Goal: Check status: Check status

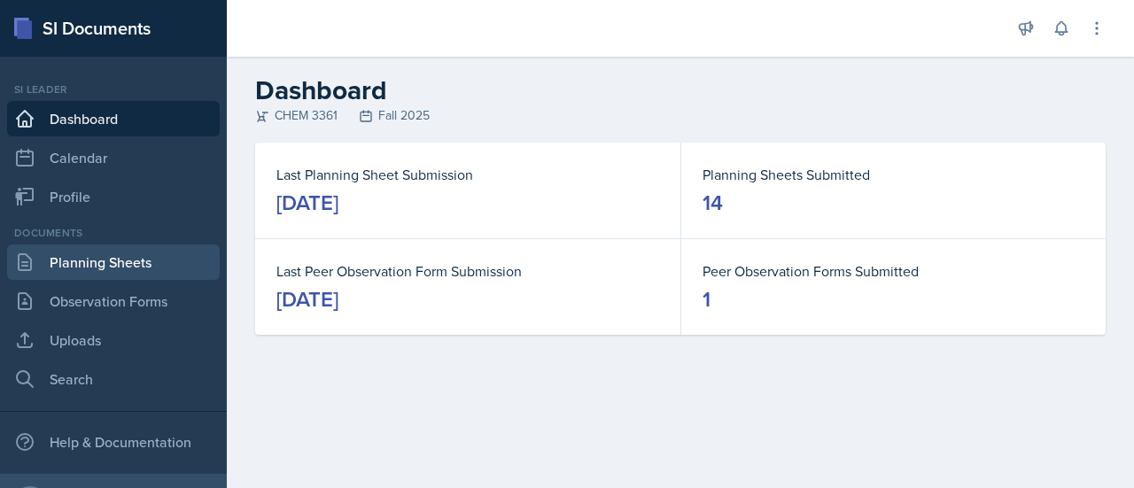
click at [136, 253] on link "Planning Sheets" at bounding box center [113, 262] width 213 height 35
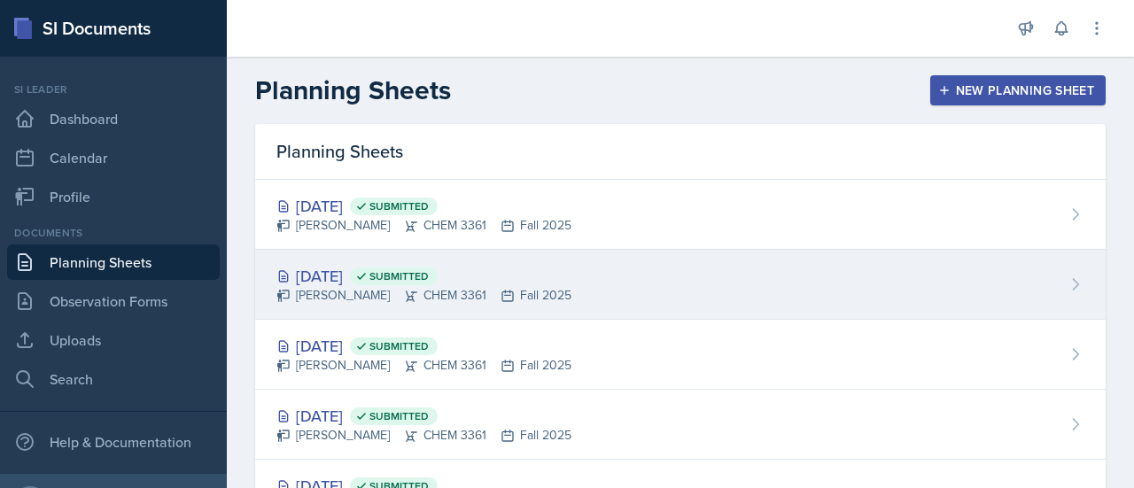
click at [513, 259] on div "[DATE] Submitted [PERSON_NAME] CHEM 3361 Fall 2025" at bounding box center [680, 285] width 851 height 70
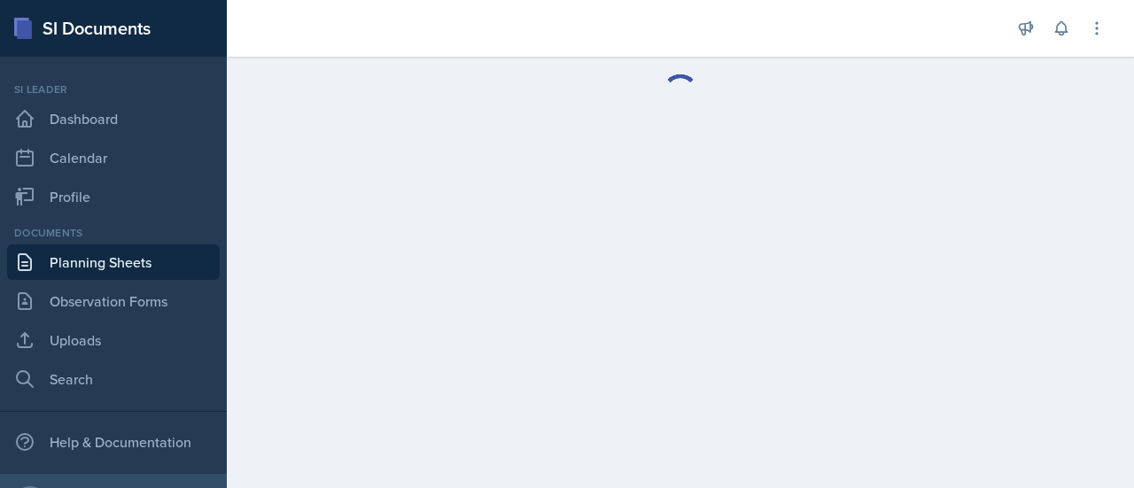
click at [513, 259] on main at bounding box center [680, 272] width 907 height 431
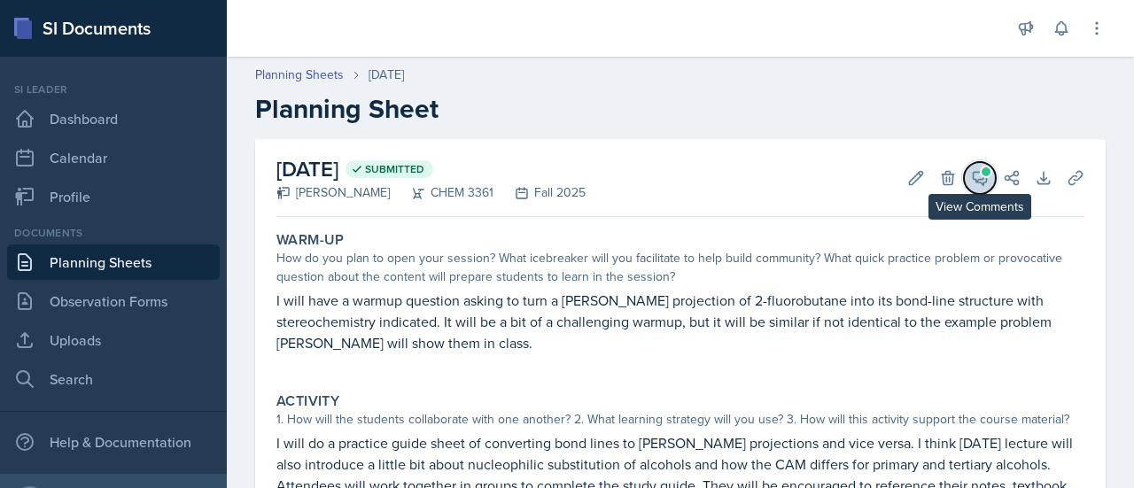
click at [971, 182] on icon at bounding box center [980, 178] width 18 height 18
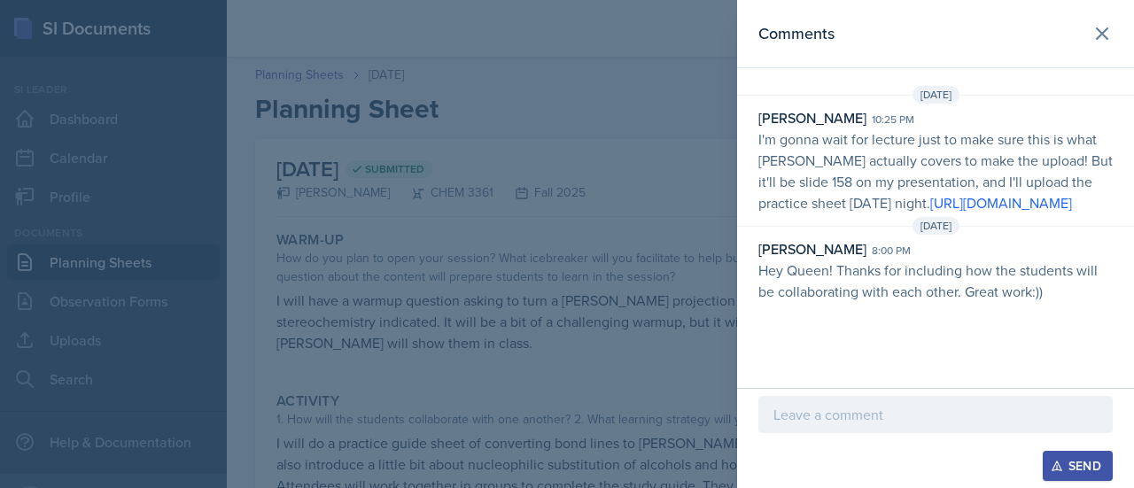
click at [445, 424] on div at bounding box center [567, 244] width 1134 height 488
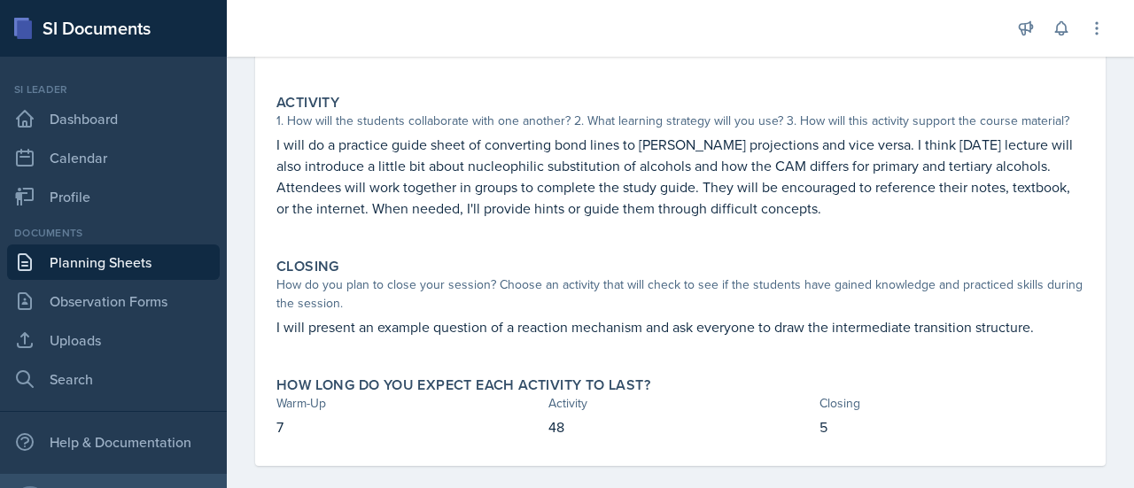
scroll to position [303, 0]
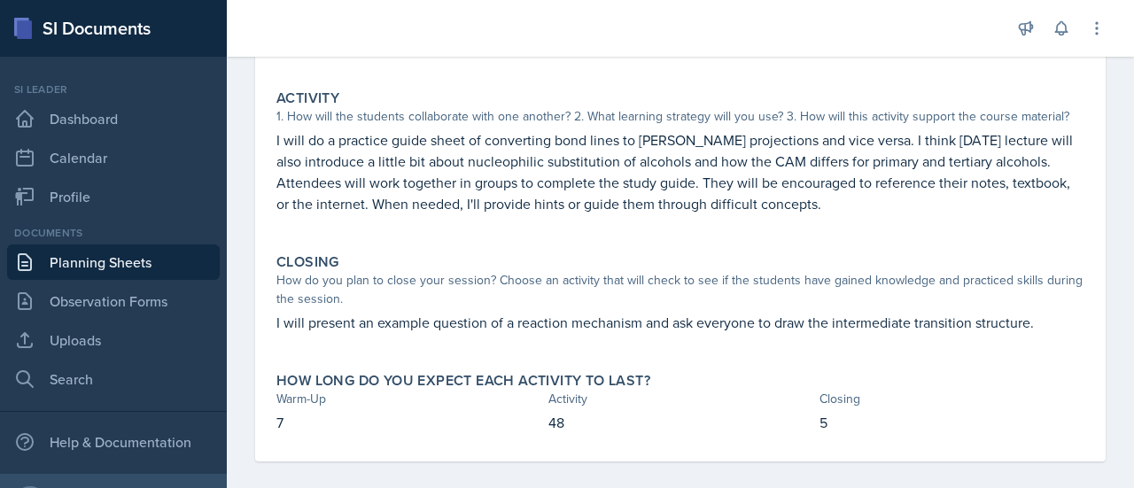
click at [613, 242] on div "Warm-Up How do you plan to open your session? What icebreaker will you facilita…" at bounding box center [680, 191] width 808 height 540
click at [594, 150] on p "I will do a practice guide sheet of converting bond lines to [PERSON_NAME] proj…" at bounding box center [680, 171] width 808 height 85
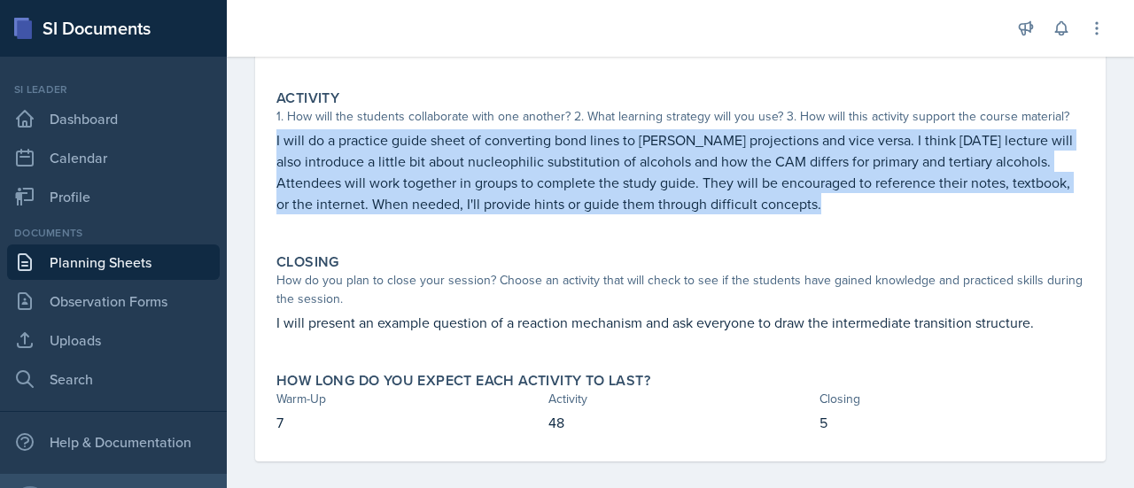
click at [594, 150] on p "I will do a practice guide sheet of converting bond lines to [PERSON_NAME] proj…" at bounding box center [680, 171] width 808 height 85
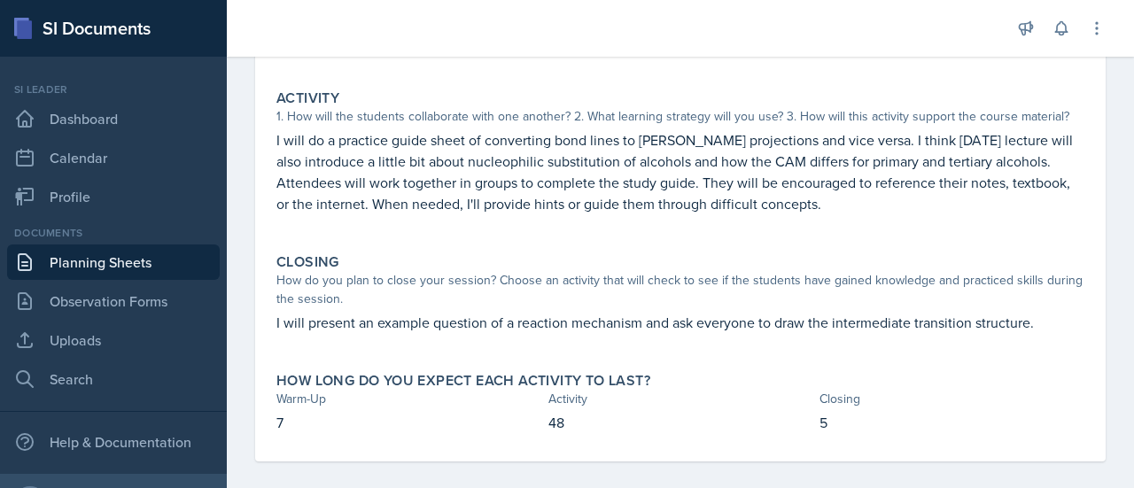
click at [594, 150] on p "I will do a practice guide sheet of converting bond lines to [PERSON_NAME] proj…" at bounding box center [680, 171] width 808 height 85
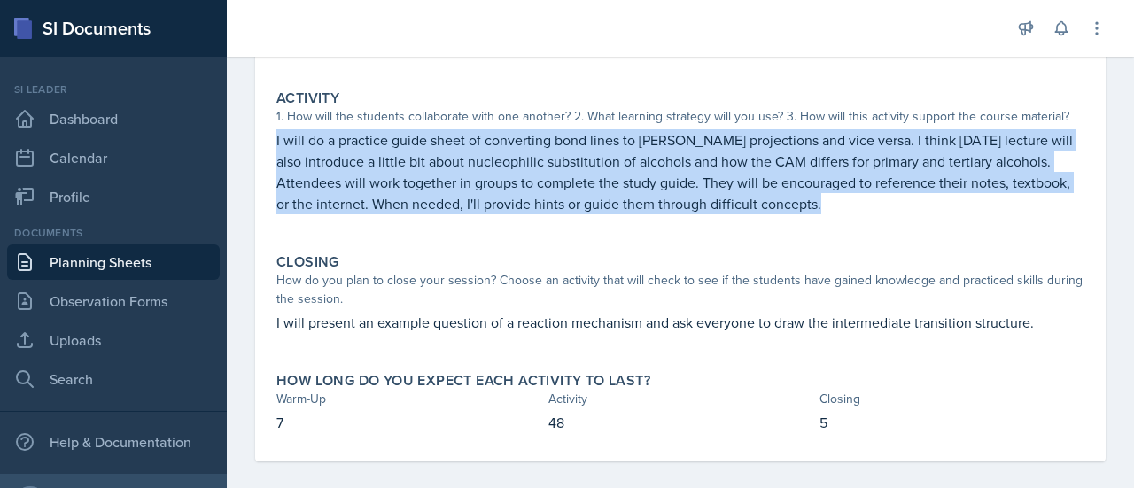
click at [594, 150] on p "I will do a practice guide sheet of converting bond lines to [PERSON_NAME] proj…" at bounding box center [680, 171] width 808 height 85
click at [473, 230] on p at bounding box center [680, 223] width 808 height 18
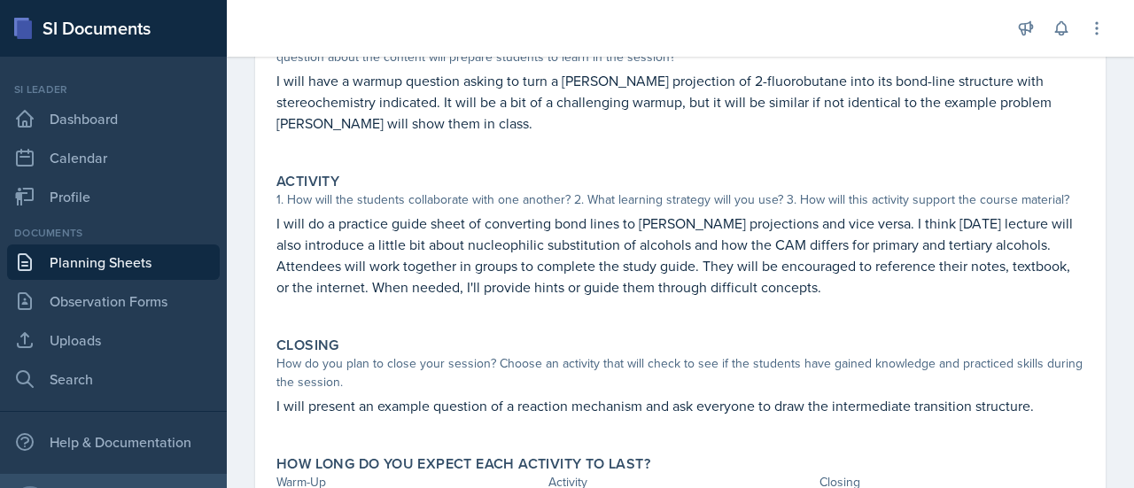
scroll to position [318, 0]
